Goal: Transaction & Acquisition: Purchase product/service

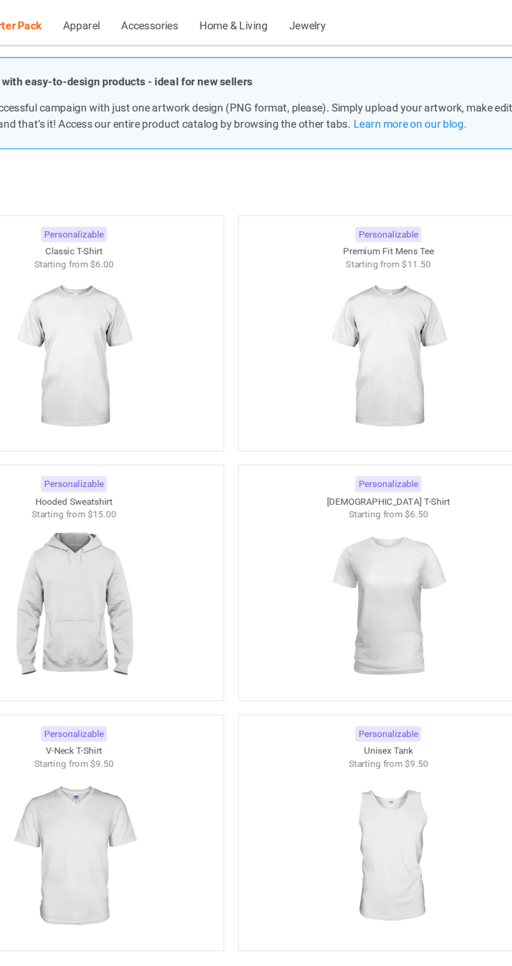
scroll to position [1, 0]
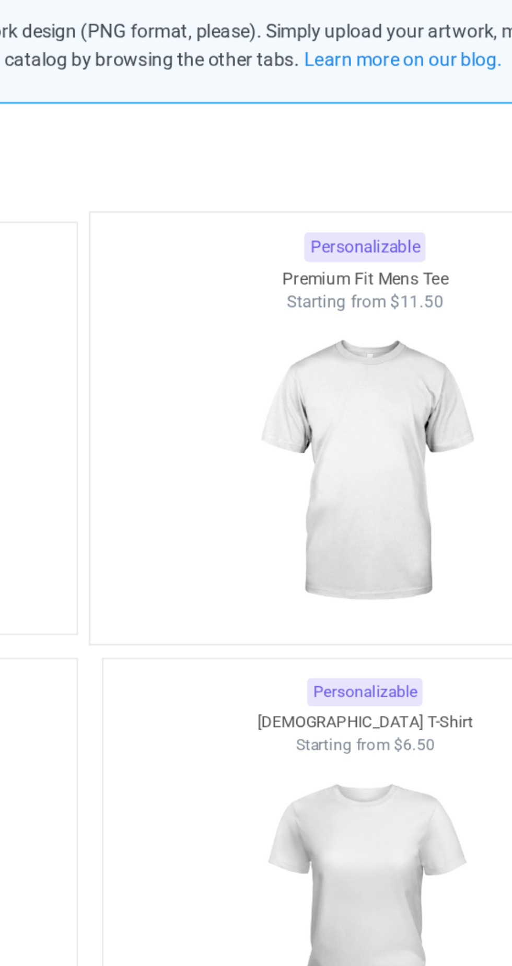
click at [386, 328] on img at bounding box center [363, 296] width 98 height 123
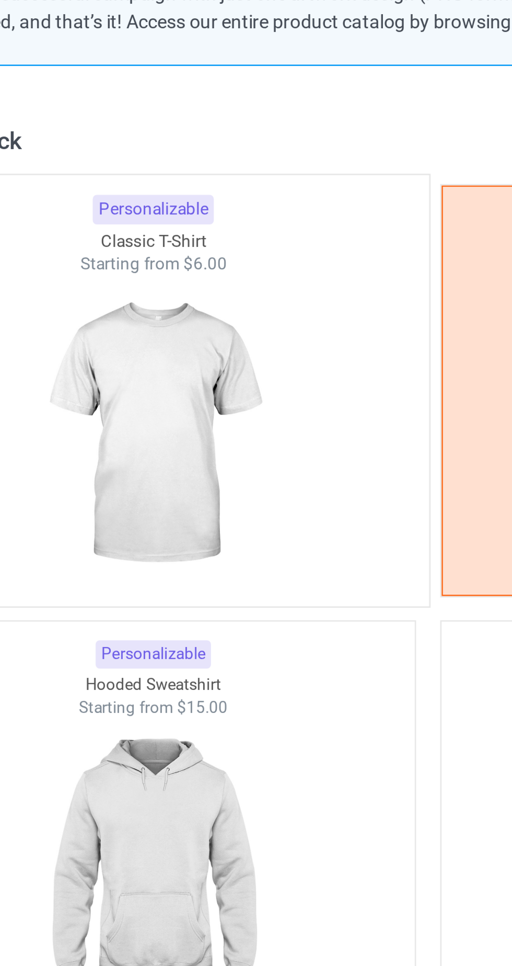
click at [200, 318] on div at bounding box center [149, 281] width 214 height 123
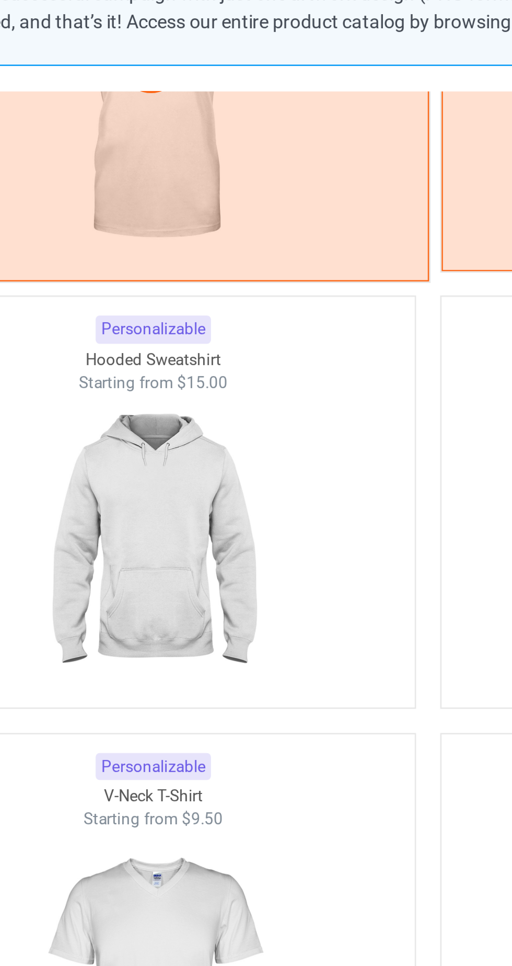
scroll to position [127, 0]
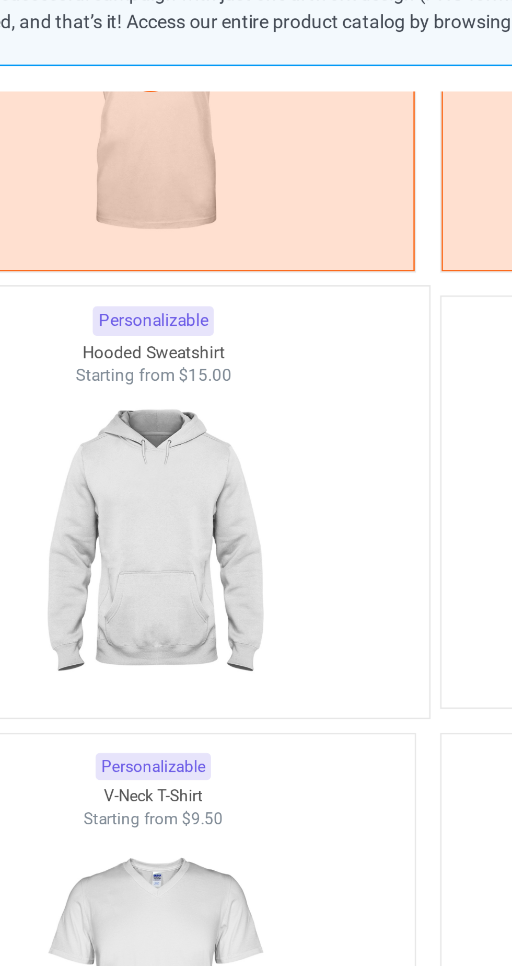
click at [211, 350] on div at bounding box center [149, 325] width 214 height 123
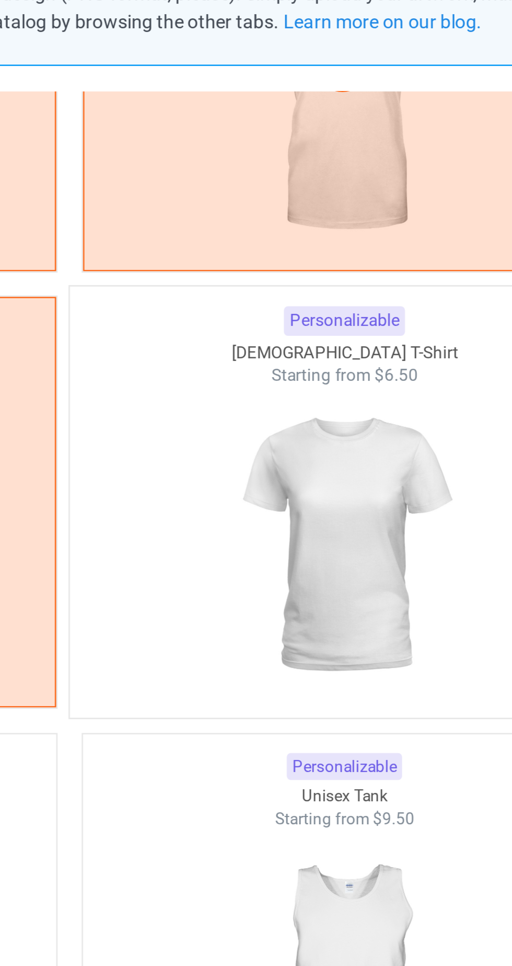
click at [335, 362] on img at bounding box center [363, 325] width 98 height 123
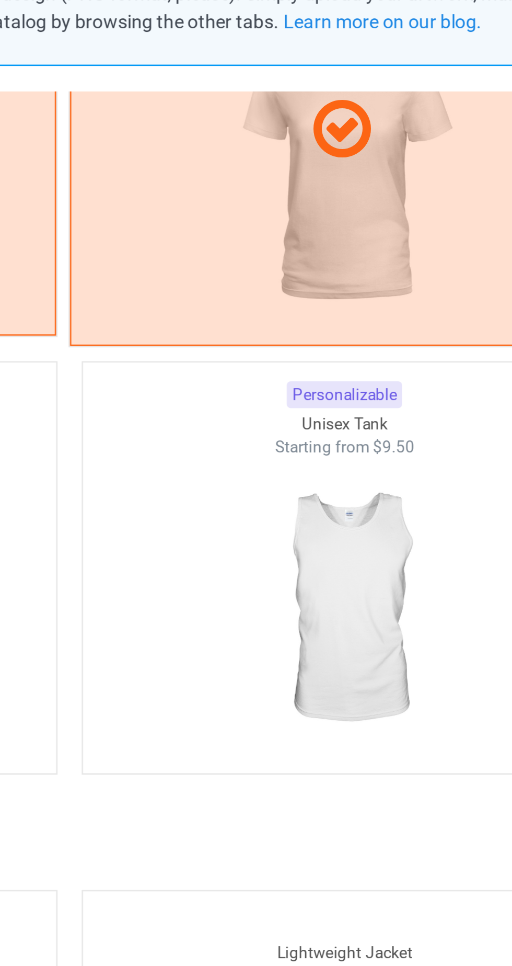
scroll to position [273, 0]
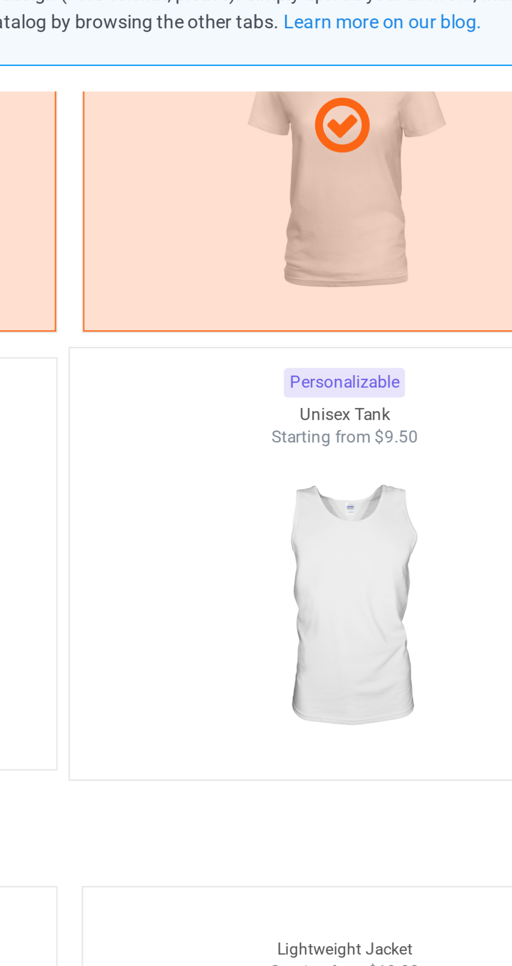
click at [387, 370] on img at bounding box center [363, 349] width 98 height 123
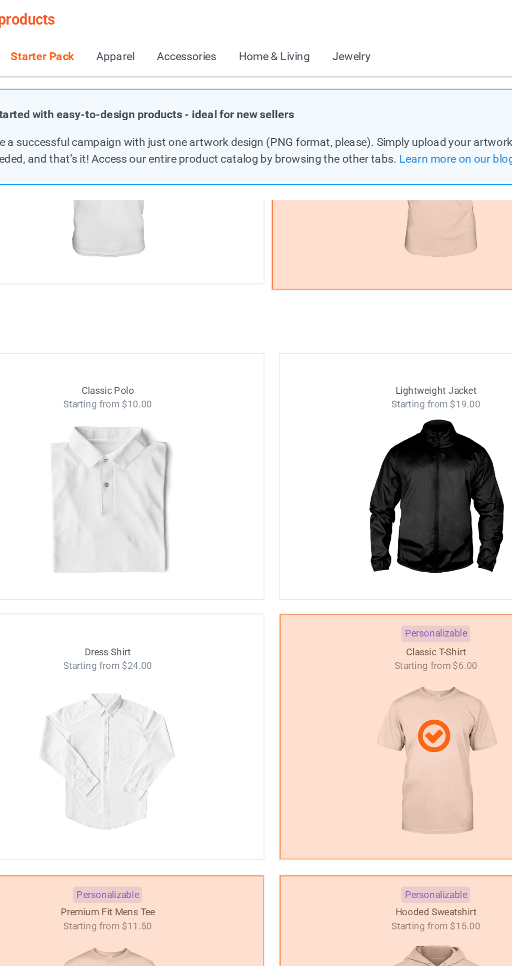
scroll to position [484, 0]
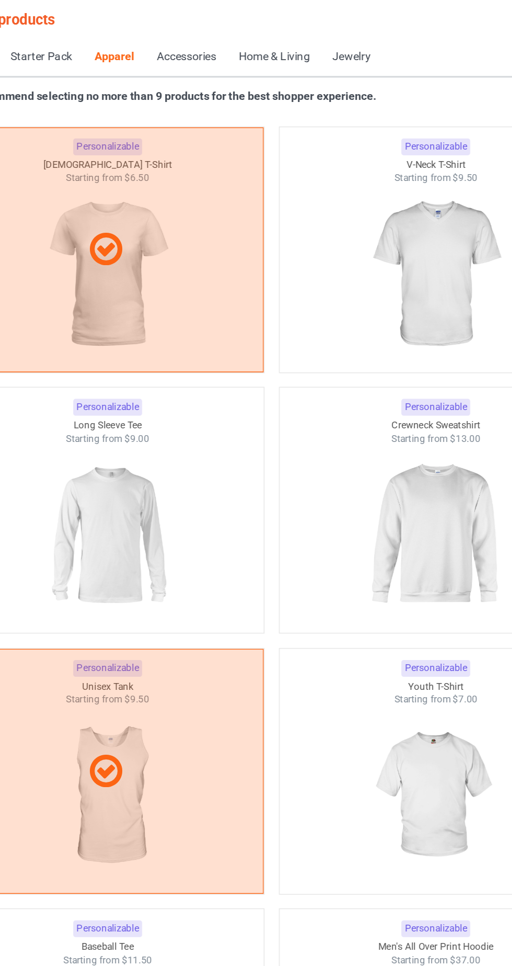
scroll to position [1090, 0]
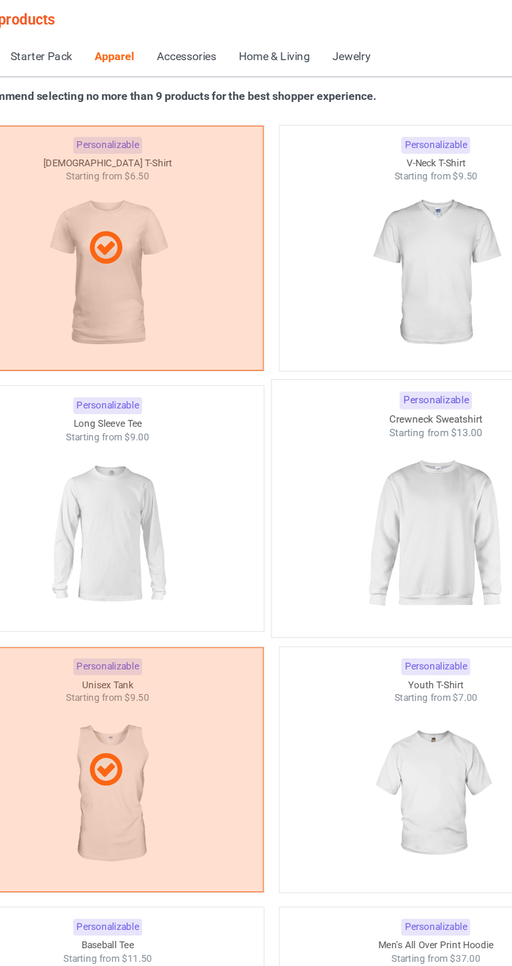
click at [361, 391] on img at bounding box center [363, 366] width 98 height 123
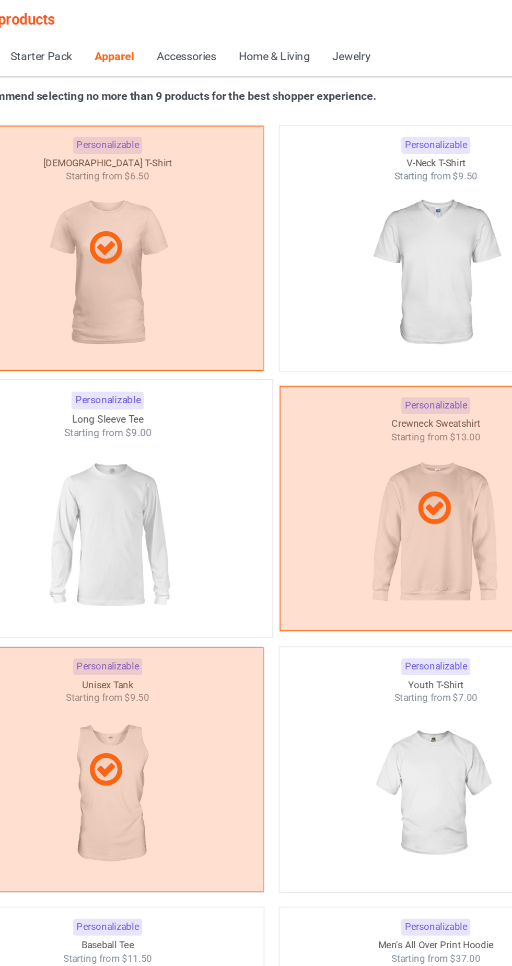
click at [189, 383] on img at bounding box center [149, 366] width 98 height 123
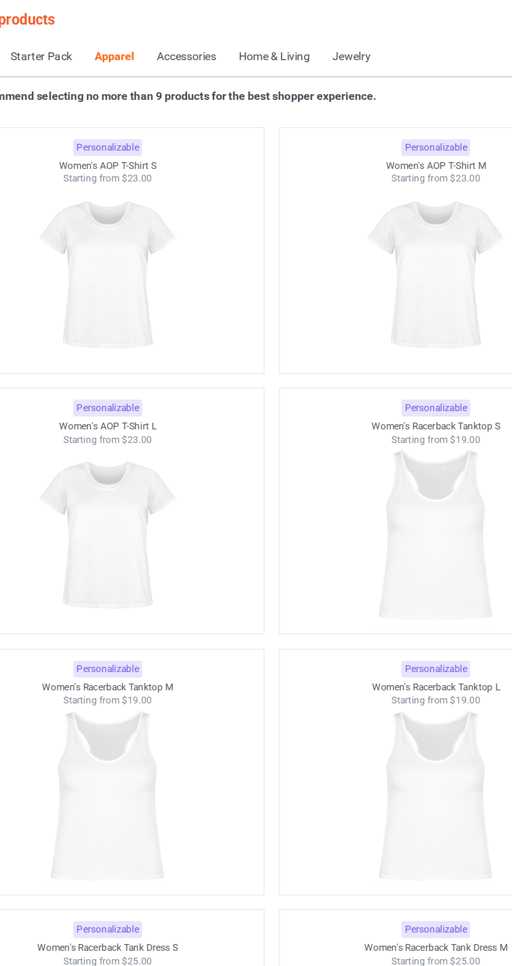
scroll to position [3474, 0]
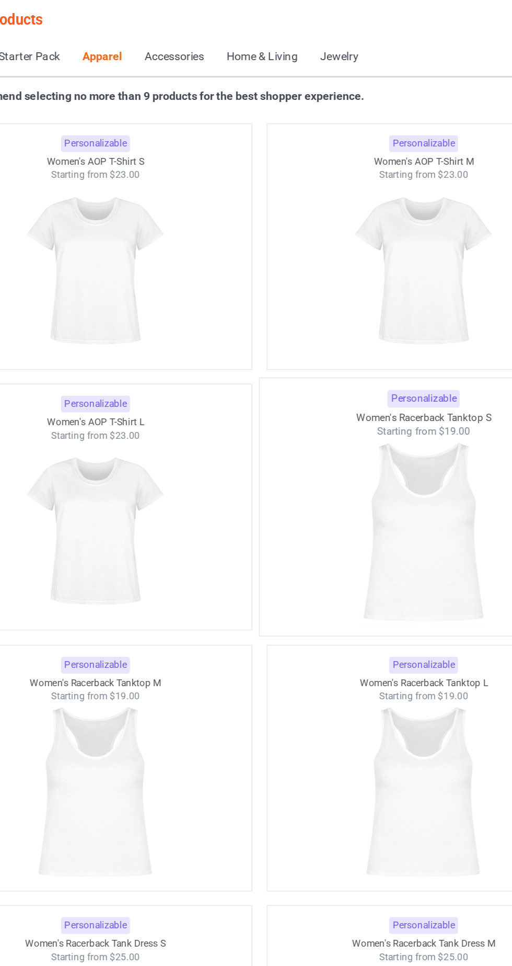
click at [381, 373] on img at bounding box center [363, 365] width 98 height 123
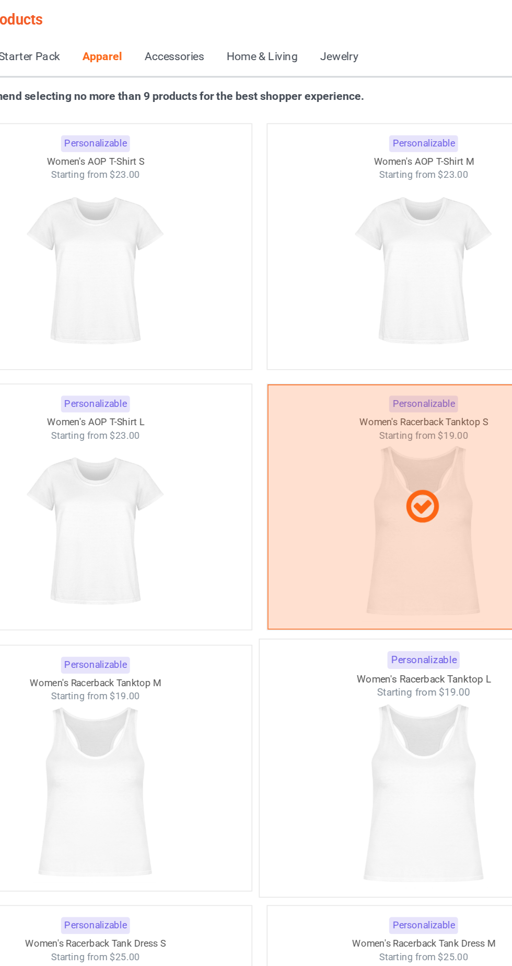
click at [378, 518] on img at bounding box center [363, 535] width 98 height 123
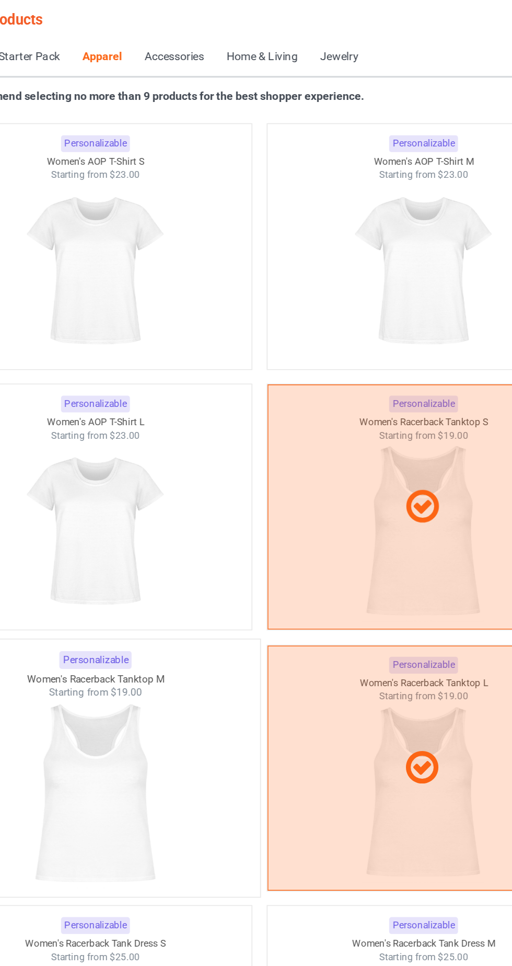
click at [198, 537] on img at bounding box center [149, 535] width 98 height 123
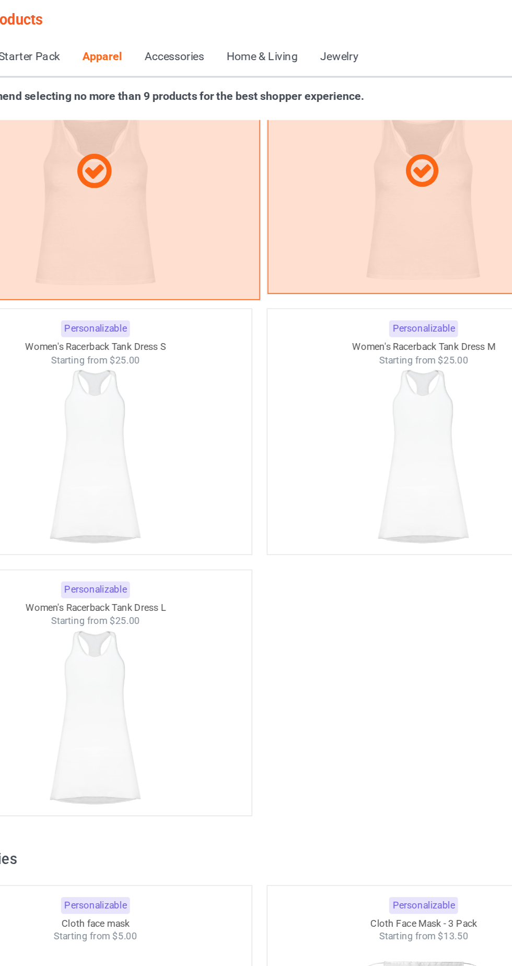
scroll to position [3868, 0]
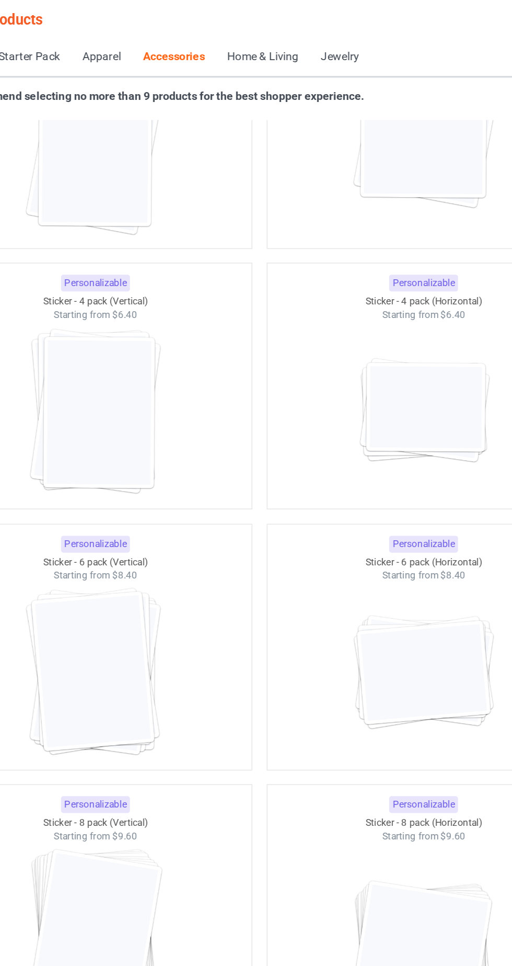
scroll to position [7163, 0]
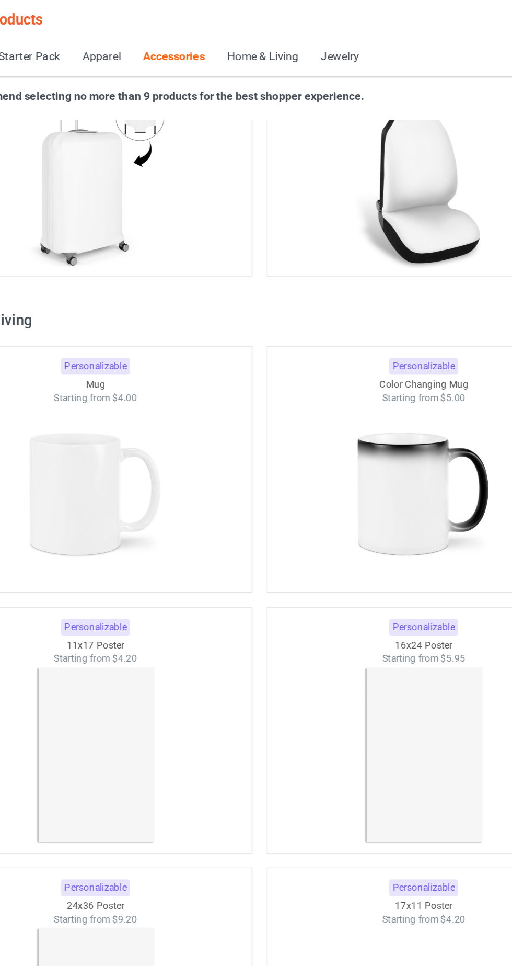
scroll to position [9017, 0]
click at [173, 351] on img at bounding box center [149, 340] width 98 height 123
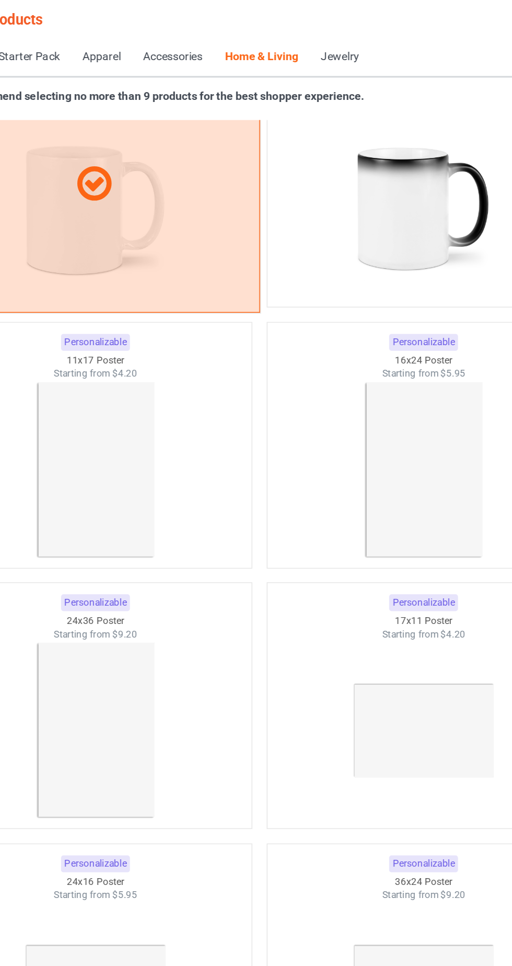
scroll to position [9204, 0]
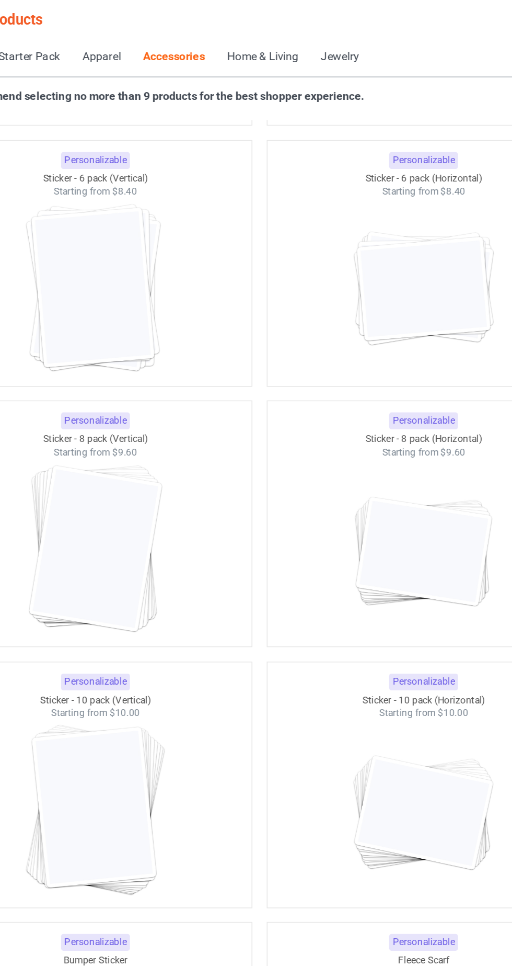
scroll to position [7405, 0]
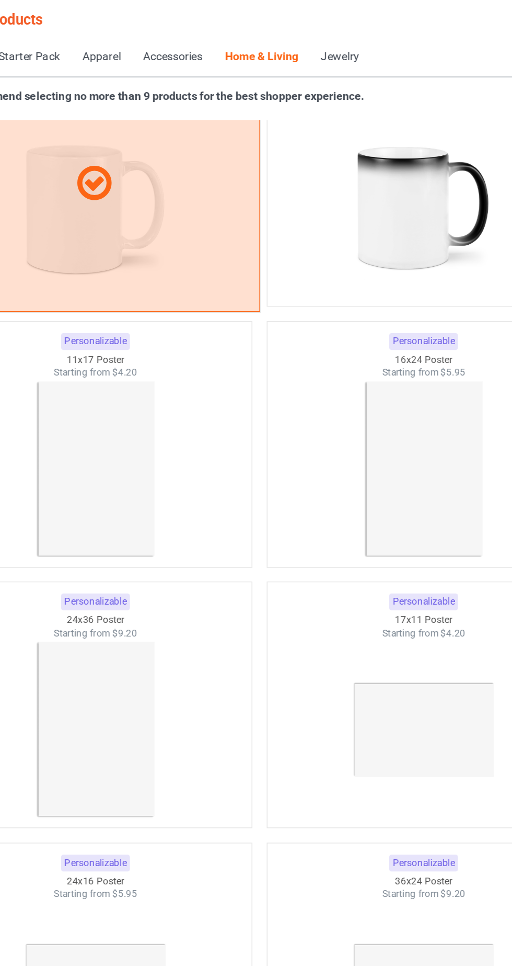
scroll to position [9199, 0]
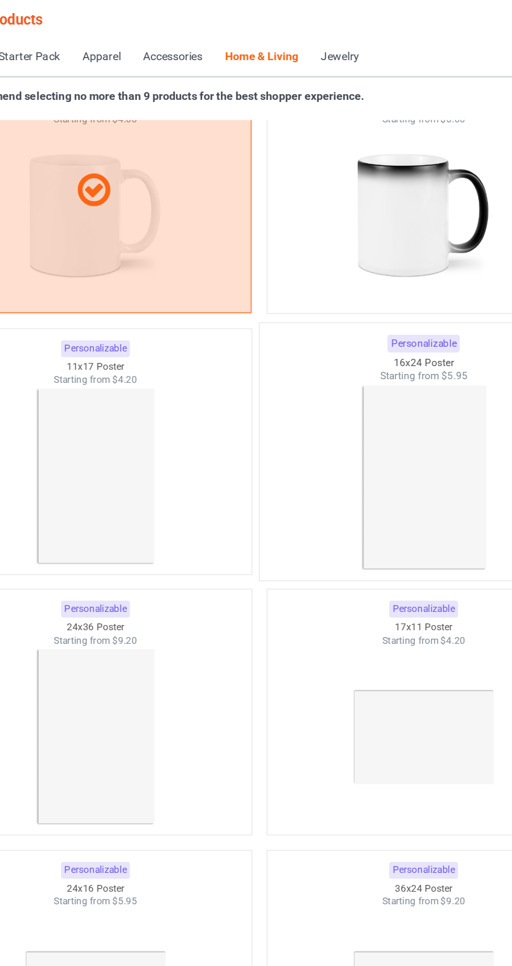
click at [374, 343] on img at bounding box center [363, 329] width 98 height 123
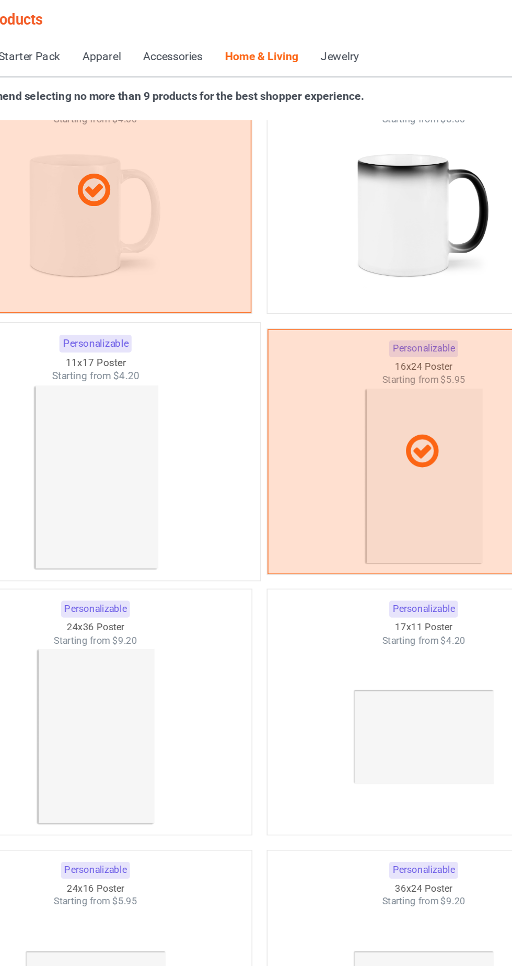
click at [175, 336] on img at bounding box center [149, 329] width 98 height 123
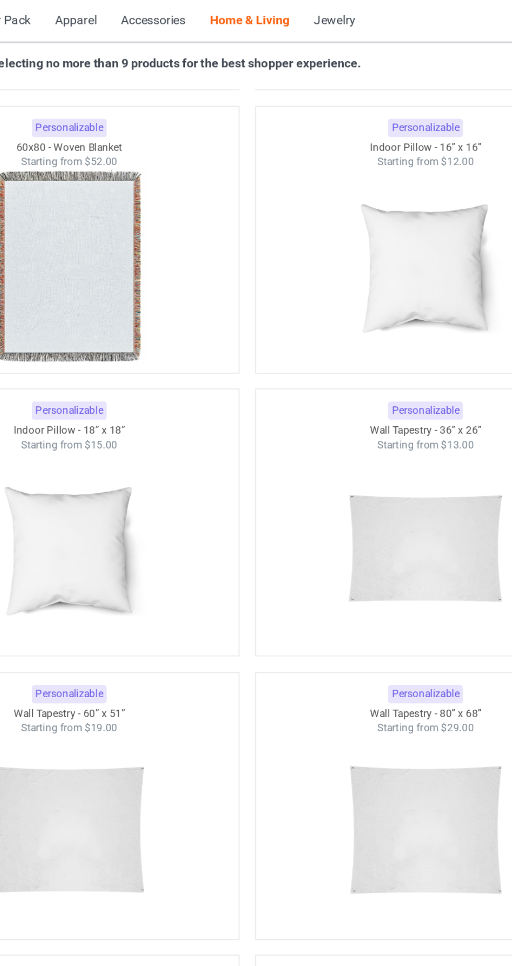
scroll to position [10347, 0]
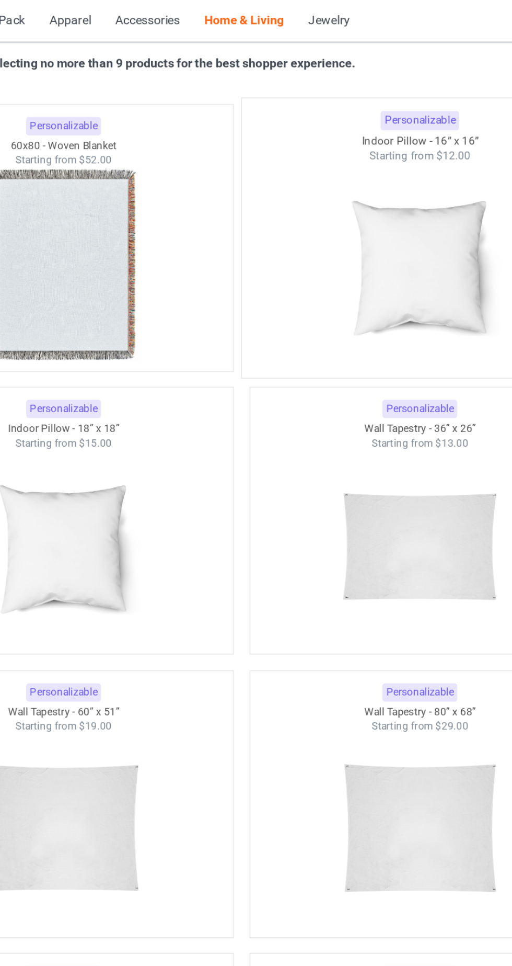
click at [365, 225] on img at bounding box center [363, 202] width 98 height 123
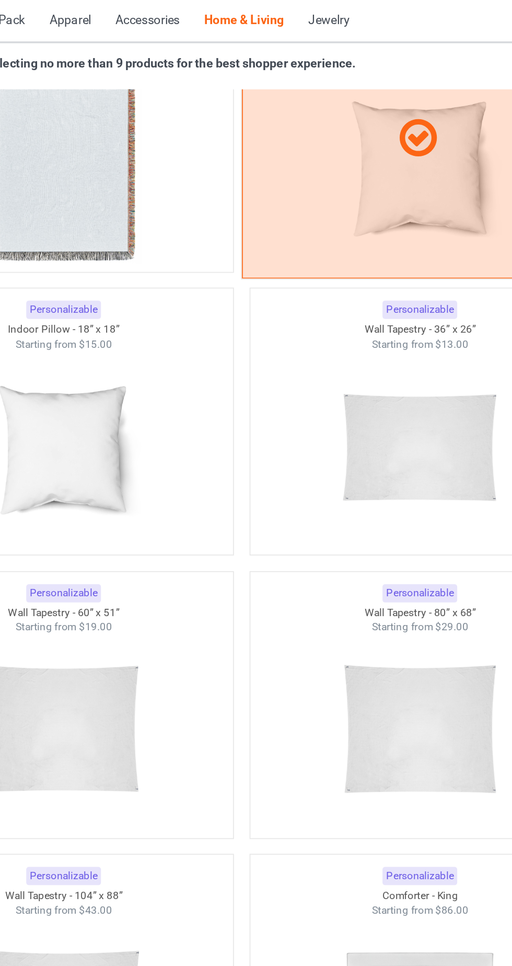
scroll to position [10407, 0]
click at [354, 175] on div at bounding box center [363, 125] width 214 height 168
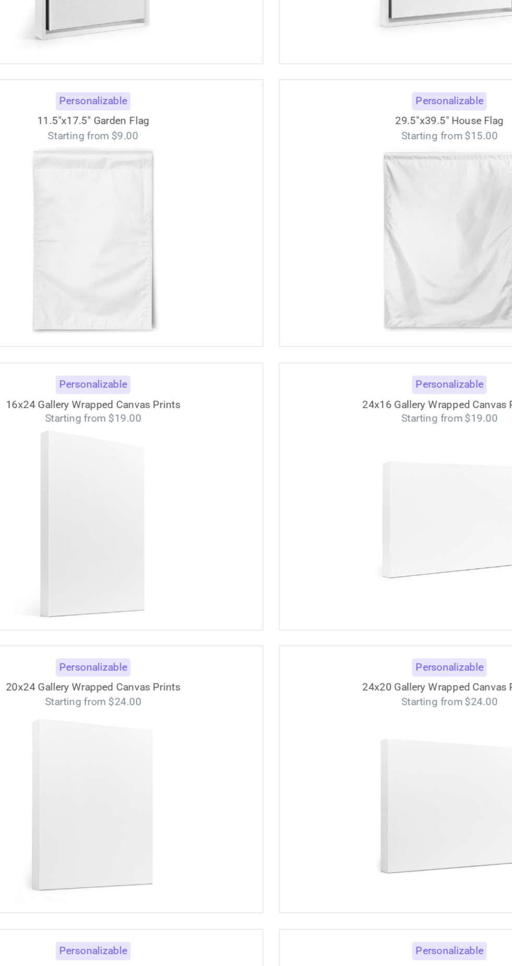
scroll to position [14461, 0]
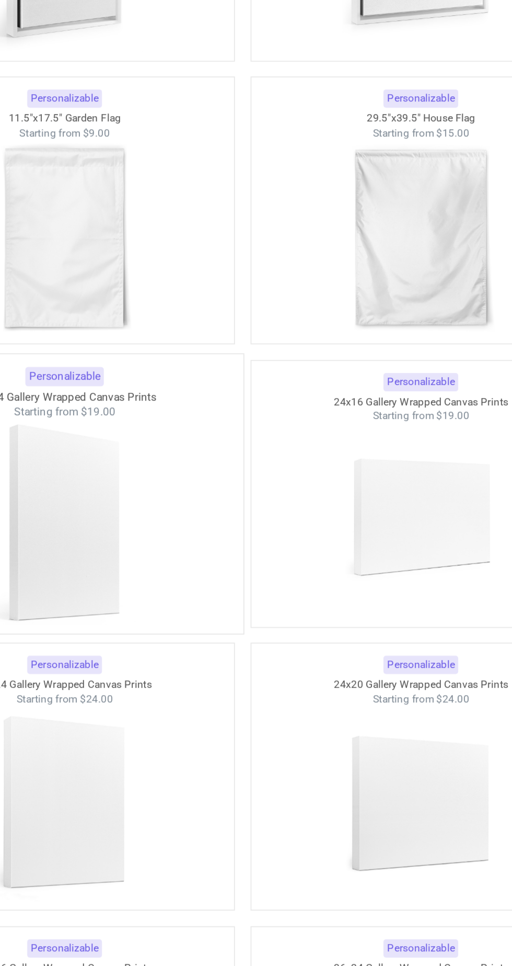
click at [178, 523] on img at bounding box center [149, 513] width 98 height 123
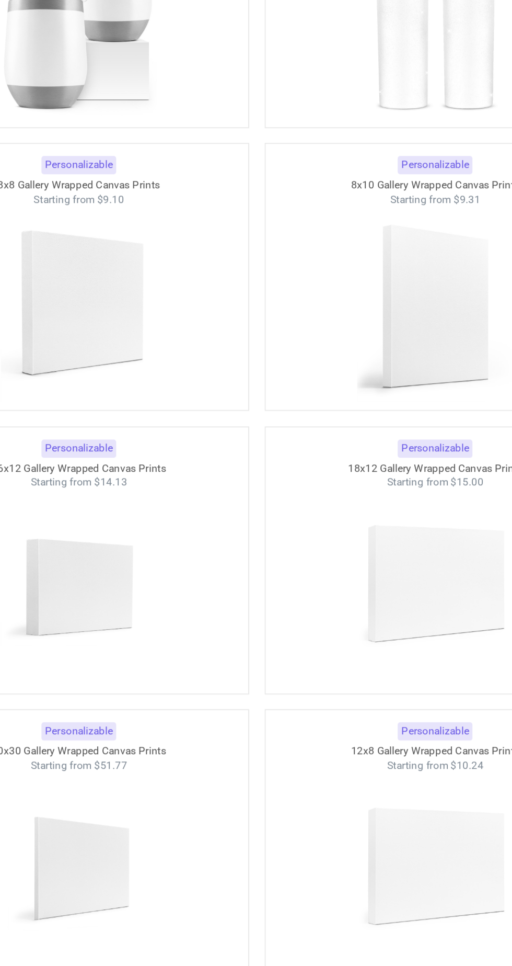
scroll to position [17348, 0]
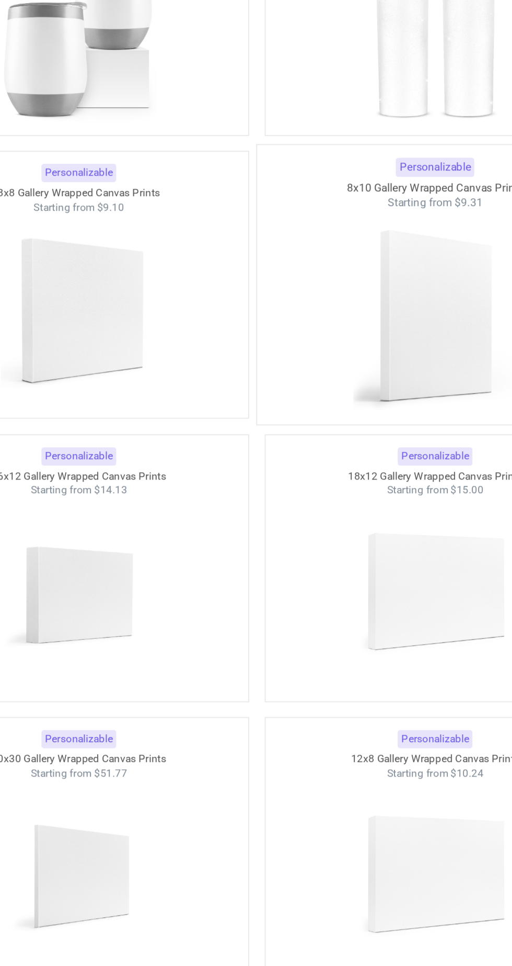
click at [345, 533] on img at bounding box center [363, 520] width 98 height 123
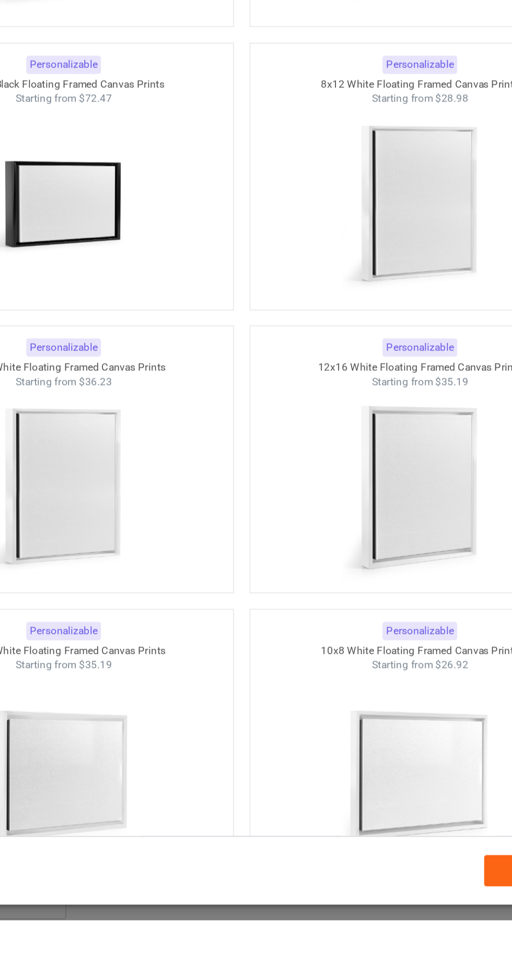
scroll to position [19888, 0]
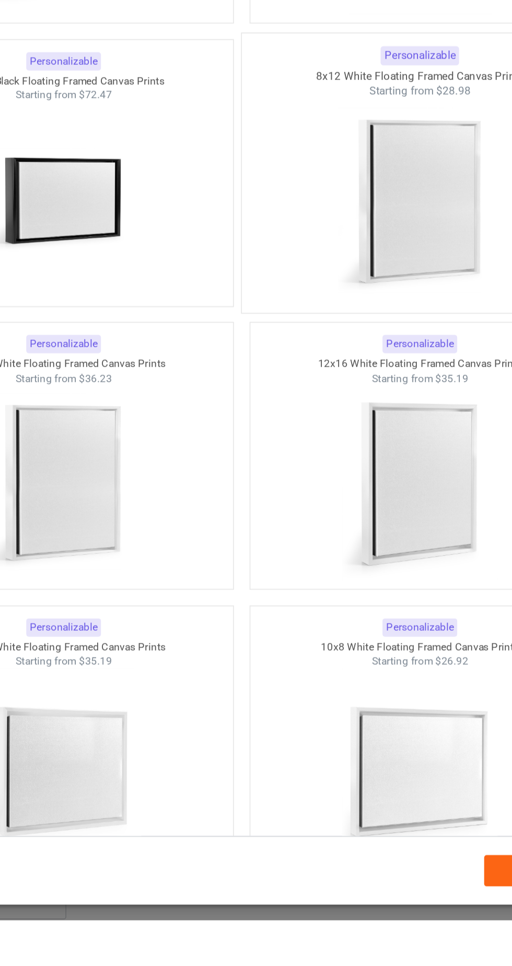
click at [369, 569] on img at bounding box center [363, 533] width 98 height 123
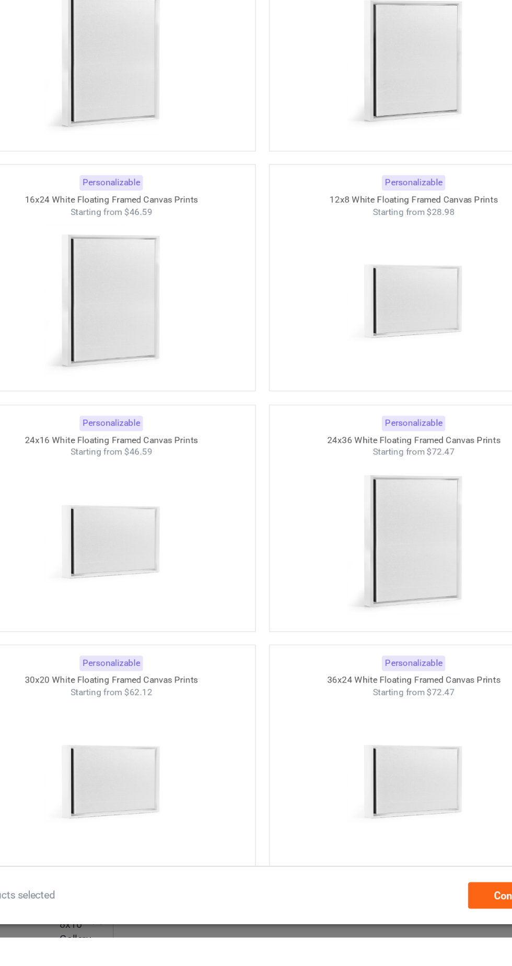
scroll to position [20759, 0]
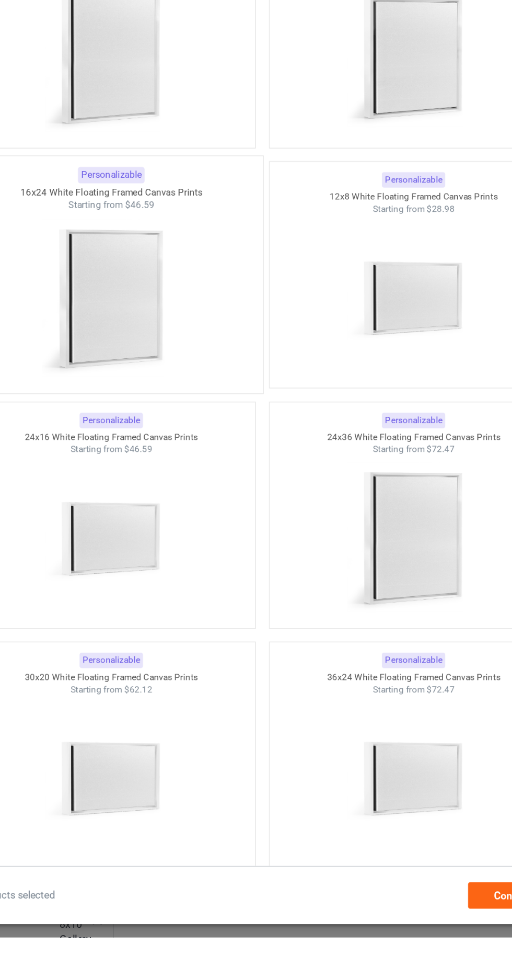
click at [189, 527] on img at bounding box center [149, 513] width 98 height 123
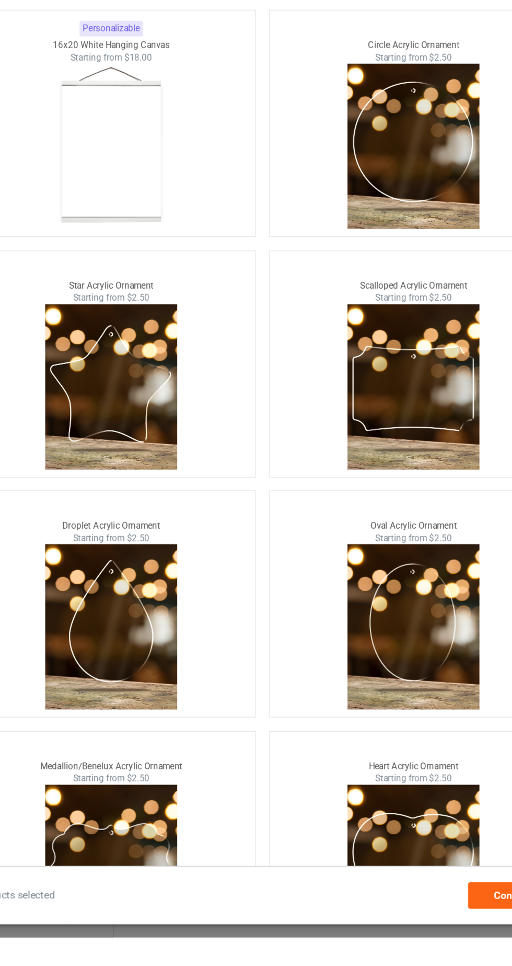
scroll to position [519, 0]
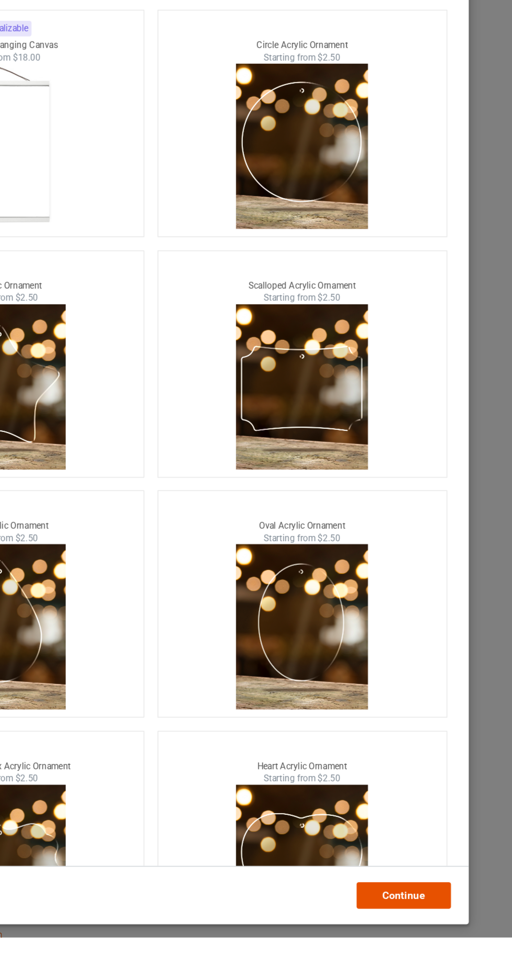
click at [453, 945] on div "Continue" at bounding box center [435, 936] width 67 height 19
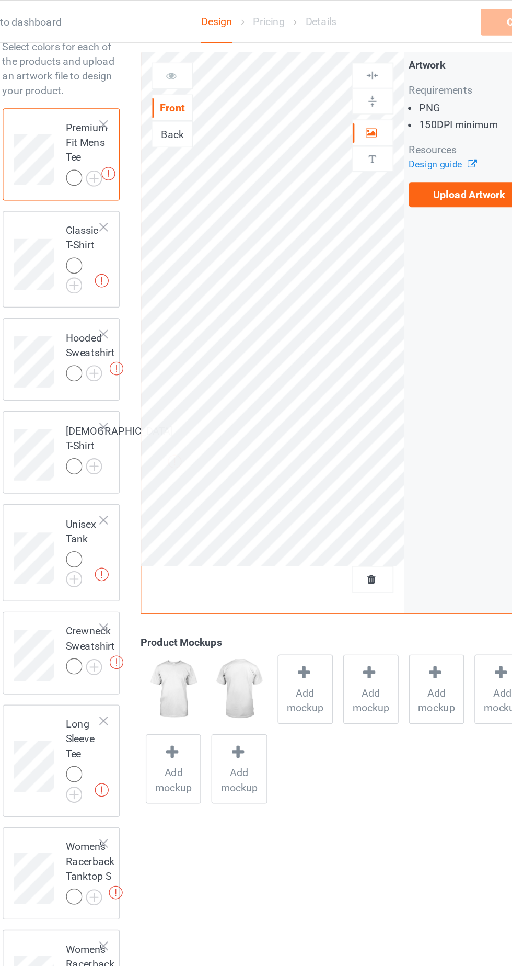
scroll to position [53, 0]
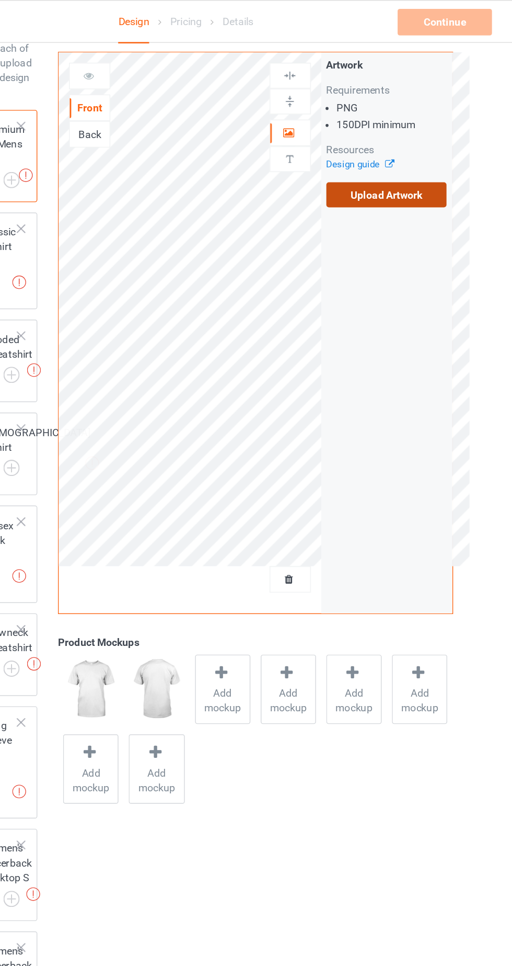
click at [400, 138] on label "Upload Artwork" at bounding box center [399, 138] width 86 height 18
click at [0, 0] on input "Upload Artwork" at bounding box center [0, 0] width 0 height 0
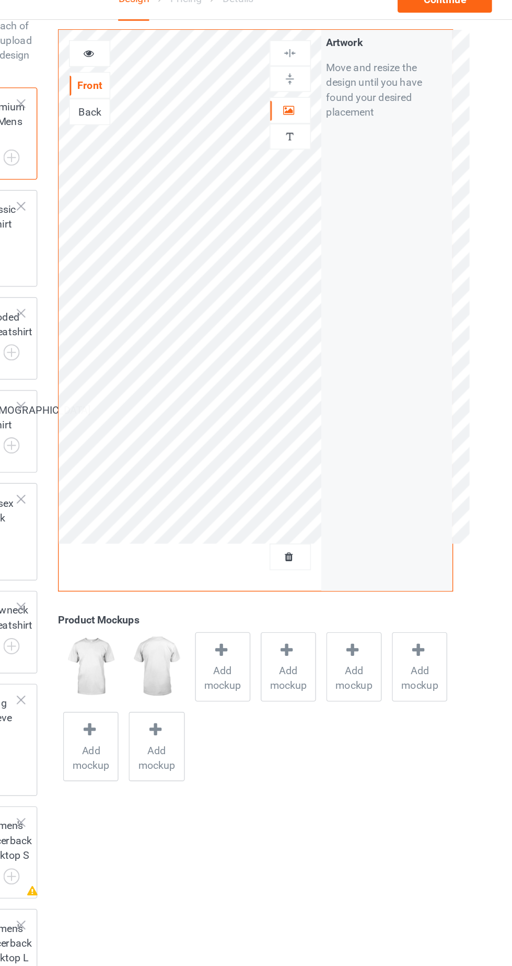
click at [328, 93] on icon at bounding box center [329, 92] width 9 height 7
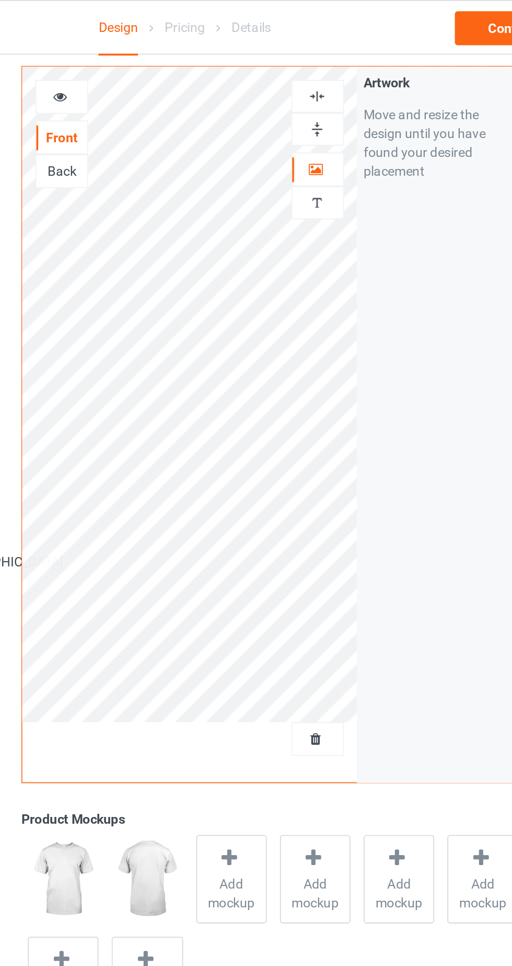
scroll to position [46, 0]
click at [327, 94] on icon at bounding box center [329, 92] width 9 height 7
click at [335, 70] on div at bounding box center [330, 72] width 28 height 10
click at [329, 53] on img at bounding box center [330, 54] width 10 height 10
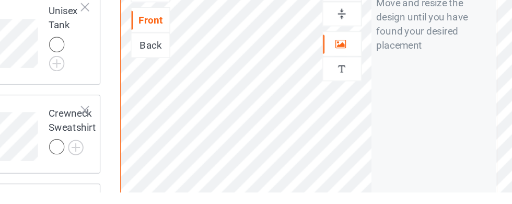
scroll to position [357, 0]
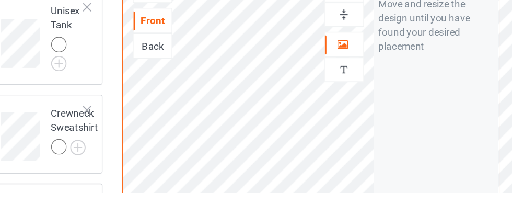
click at [333, 96] on div at bounding box center [330, 94] width 28 height 10
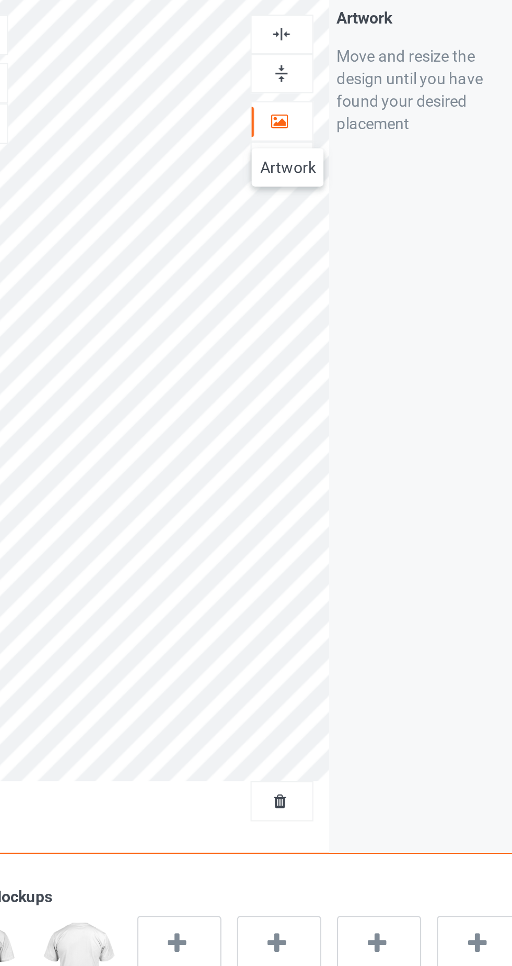
scroll to position [184, 0]
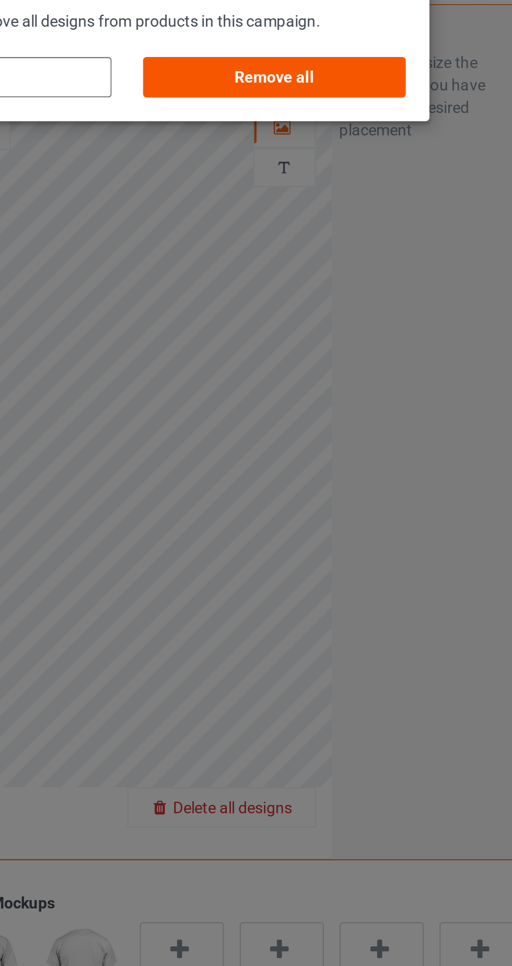
click at [344, 71] on div "Remove all" at bounding box center [325, 70] width 123 height 19
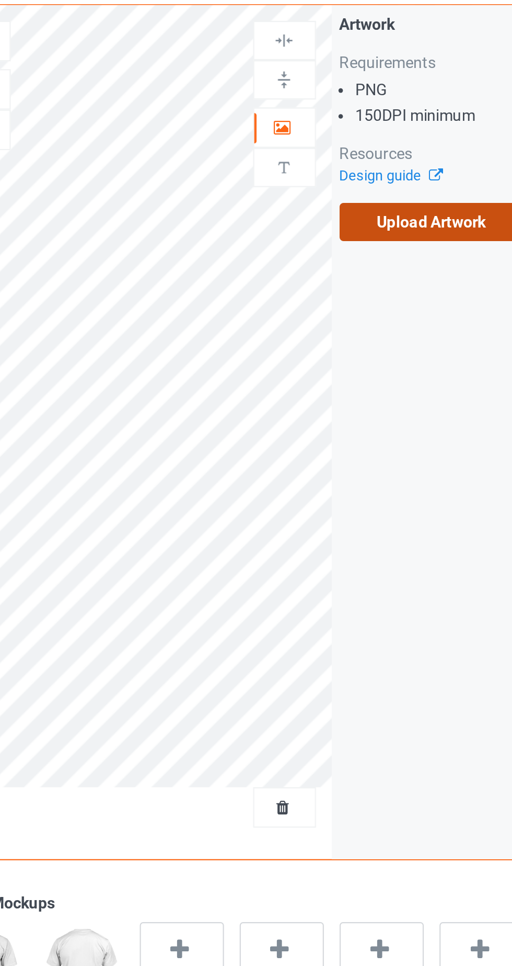
click at [393, 138] on label "Upload Artwork" at bounding box center [399, 138] width 86 height 18
click at [0, 0] on input "Upload Artwork" at bounding box center [0, 0] width 0 height 0
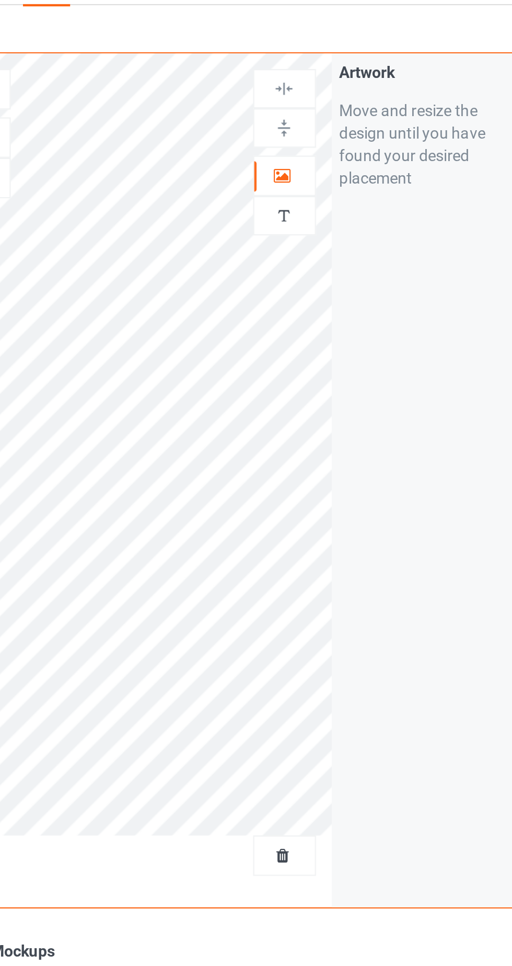
click at [327, 107] on icon at bounding box center [329, 108] width 9 height 7
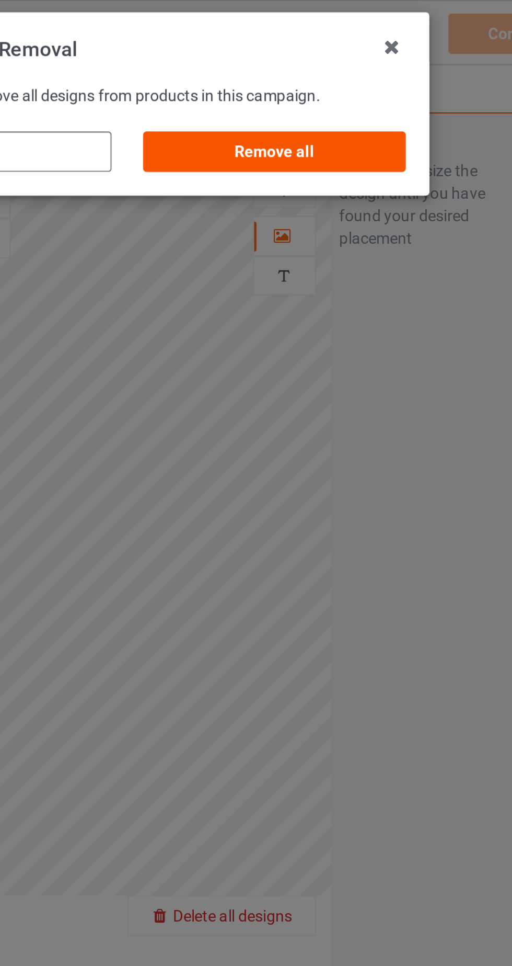
click at [346, 72] on div "Remove all" at bounding box center [325, 70] width 123 height 19
